Goal: Transaction & Acquisition: Purchase product/service

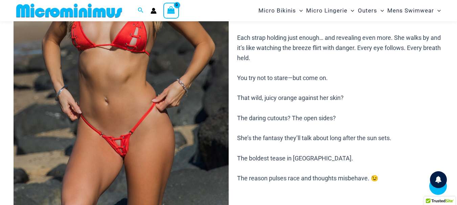
scroll to position [163, 0]
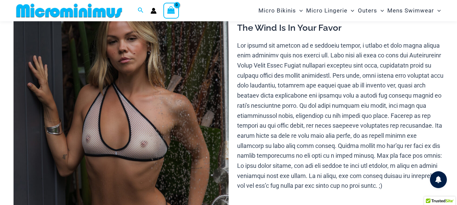
scroll to position [62, 0]
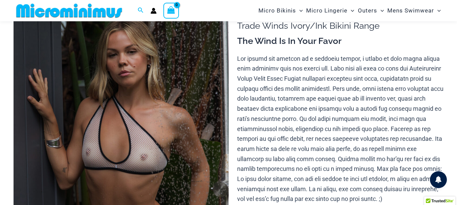
type input "**********"
click at [162, 144] on img at bounding box center [121, 161] width 215 height 323
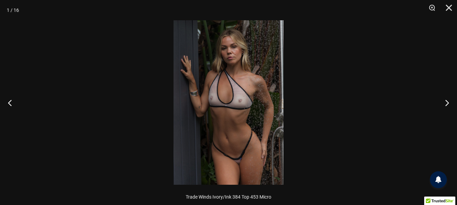
click at [162, 144] on div at bounding box center [228, 102] width 457 height 205
click at [263, 118] on img at bounding box center [229, 102] width 110 height 165
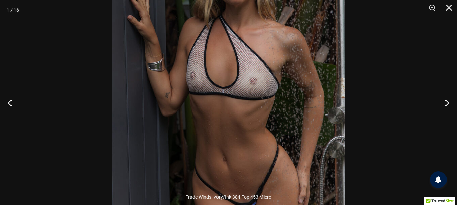
click at [263, 118] on img at bounding box center [228, 85] width 233 height 349
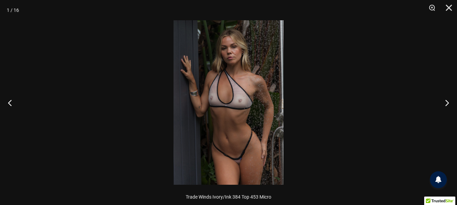
click at [263, 118] on img at bounding box center [229, 102] width 110 height 165
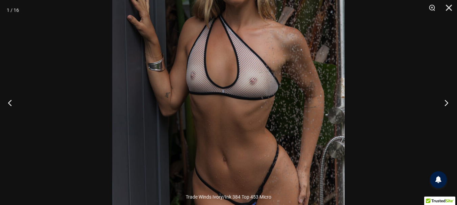
click at [447, 102] on button "Next" at bounding box center [444, 103] width 25 height 34
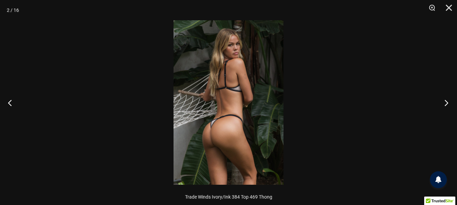
click at [448, 101] on button "Next" at bounding box center [444, 103] width 25 height 34
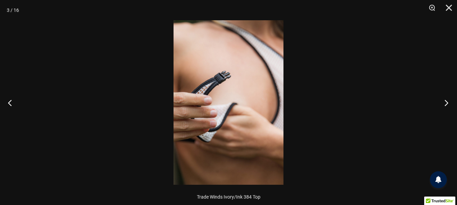
click at [448, 101] on button "Next" at bounding box center [444, 103] width 25 height 34
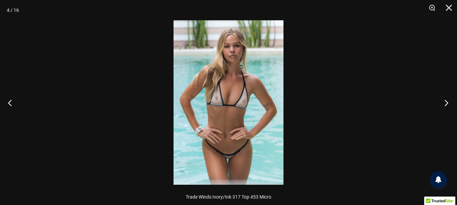
click at [448, 101] on button "Next" at bounding box center [444, 103] width 25 height 34
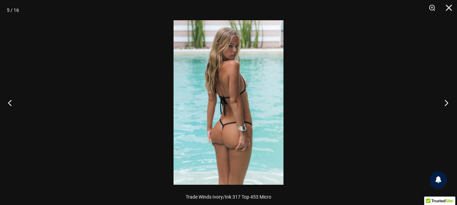
click at [448, 101] on button "Next" at bounding box center [444, 103] width 25 height 34
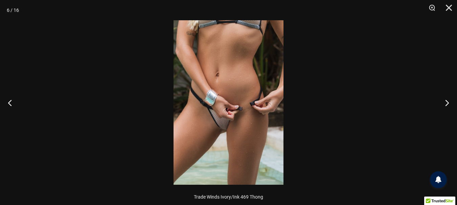
click at [220, 108] on img at bounding box center [229, 102] width 110 height 165
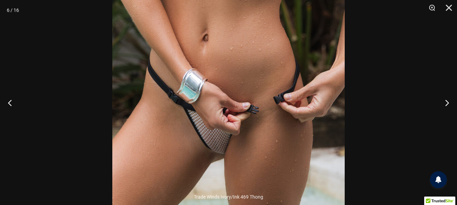
click at [220, 108] on img at bounding box center [228, 96] width 233 height 349
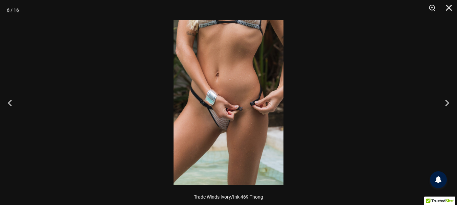
click at [225, 119] on img at bounding box center [229, 102] width 110 height 165
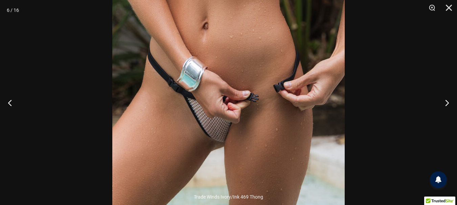
click at [225, 119] on img at bounding box center [228, 85] width 233 height 349
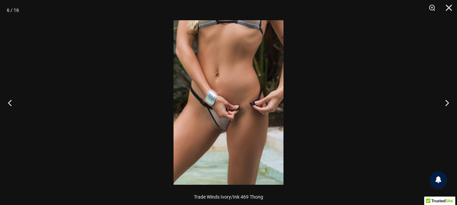
click at [225, 119] on img at bounding box center [229, 102] width 110 height 165
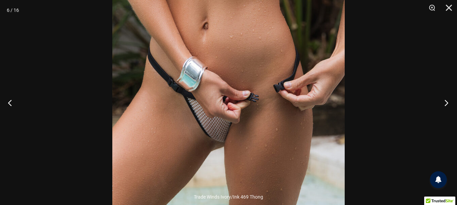
click at [447, 102] on button "Next" at bounding box center [444, 103] width 25 height 34
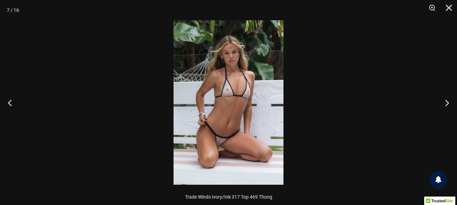
click at [231, 118] on img at bounding box center [229, 102] width 110 height 165
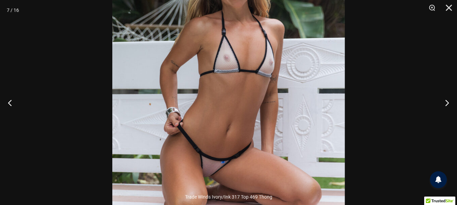
click at [231, 118] on img at bounding box center [228, 85] width 233 height 349
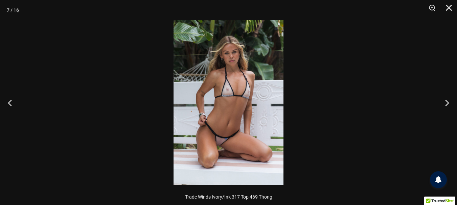
click at [231, 118] on img at bounding box center [229, 102] width 110 height 165
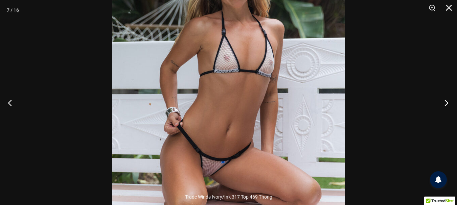
click at [447, 102] on button "Next" at bounding box center [444, 103] width 25 height 34
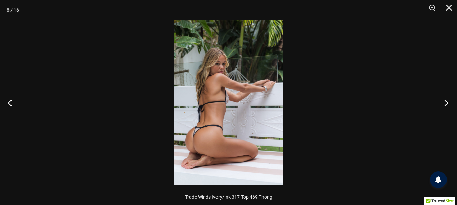
click at [447, 102] on button "Next" at bounding box center [444, 103] width 25 height 34
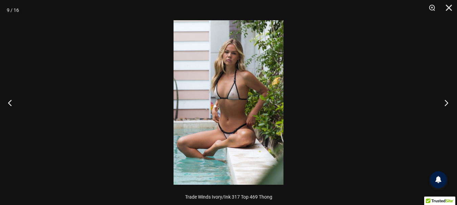
click at [447, 102] on button "Next" at bounding box center [444, 103] width 25 height 34
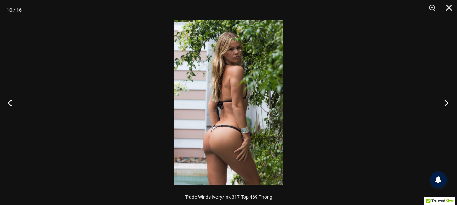
click at [447, 102] on button "Next" at bounding box center [444, 103] width 25 height 34
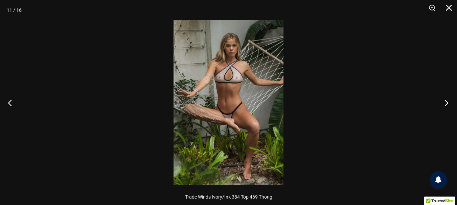
click at [447, 101] on button "Next" at bounding box center [444, 103] width 25 height 34
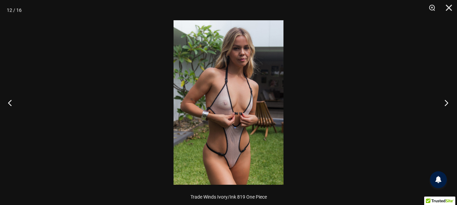
click at [447, 101] on button "Next" at bounding box center [444, 103] width 25 height 34
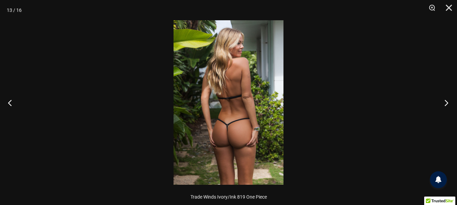
click at [447, 101] on button "Next" at bounding box center [444, 103] width 25 height 34
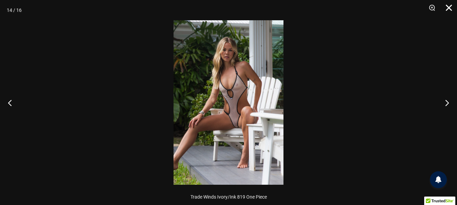
click at [449, 6] on button "Close" at bounding box center [446, 10] width 17 height 20
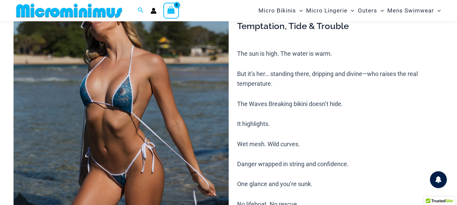
scroll to position [96, 0]
